Goal: Communication & Community: Answer question/provide support

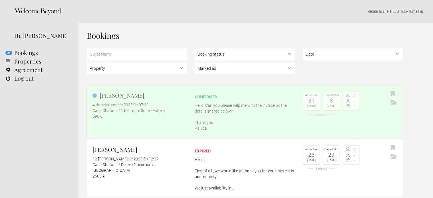
click at [228, 95] on div "confirmed" at bounding box center [245, 97] width 100 height 6
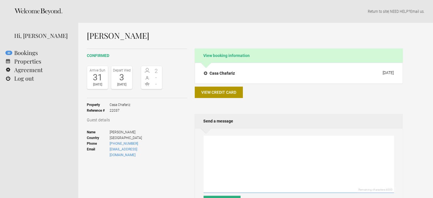
click at [313, 144] on textarea at bounding box center [299, 164] width 190 height 57
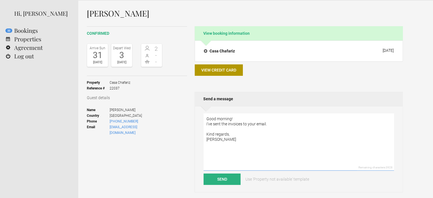
scroll to position [23, 0]
type textarea "Good morning! I've sent the invoices to your email. Kind regards, Sónia"
click at [230, 179] on button "Send" at bounding box center [222, 178] width 37 height 11
